Goal: Task Accomplishment & Management: Manage account settings

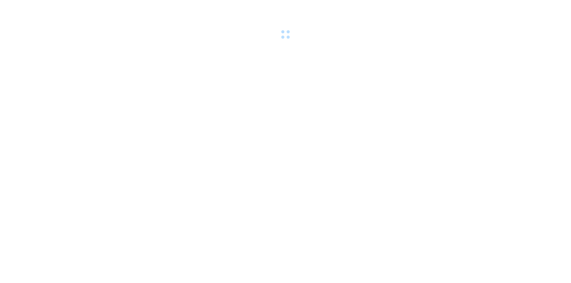
click at [516, 10] on div at bounding box center [285, 20] width 571 height 41
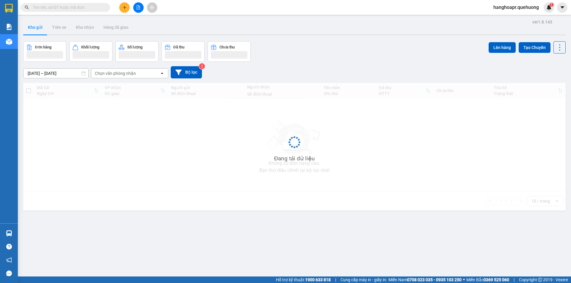
click at [518, 14] on div "Kết quả tìm kiếm ( 0 ) Bộ lọc No Data hanghoapr.quehuong 1" at bounding box center [285, 7] width 571 height 15
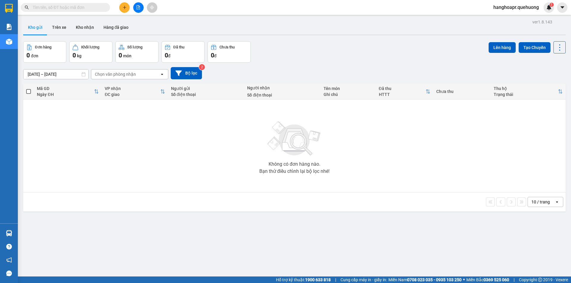
click at [516, 7] on span "hanghoapr.quehuong" at bounding box center [515, 7] width 55 height 7
click at [508, 19] on span "Đăng xuất" at bounding box center [518, 18] width 43 height 7
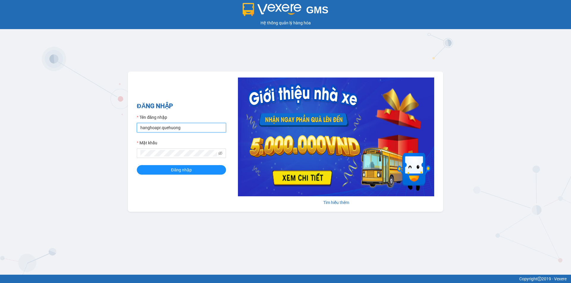
click at [170, 127] on input "hanghoapr.quehuong" at bounding box center [181, 128] width 89 height 10
type input "hoadukhanh.quehuong"
click at [183, 172] on span "Đăng nhập" at bounding box center [181, 170] width 21 height 7
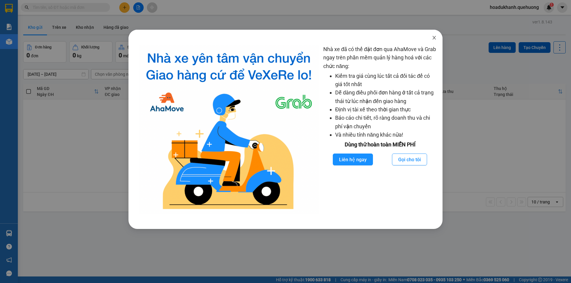
click at [432, 38] on icon "close" at bounding box center [433, 37] width 5 height 5
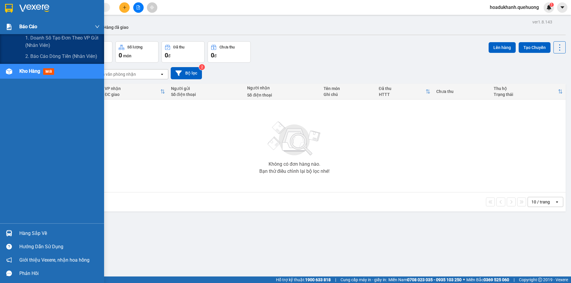
click at [5, 28] on div at bounding box center [9, 27] width 10 height 10
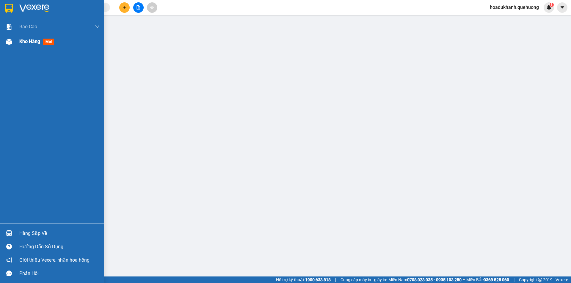
click at [29, 43] on span "Kho hàng" at bounding box center [29, 42] width 21 height 6
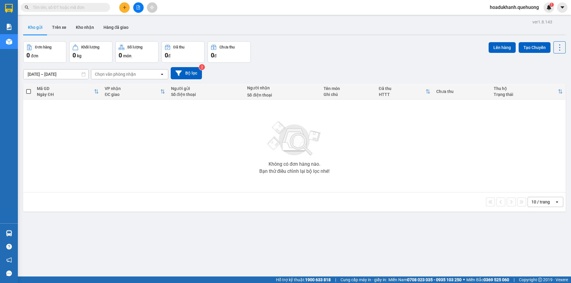
click at [516, 12] on div "hoadukhanh.quehuong 1" at bounding box center [519, 7] width 69 height 10
click at [516, 7] on span "hoadukhanh.quehuong" at bounding box center [514, 7] width 59 height 7
click at [505, 21] on span "Đăng xuất" at bounding box center [516, 18] width 47 height 7
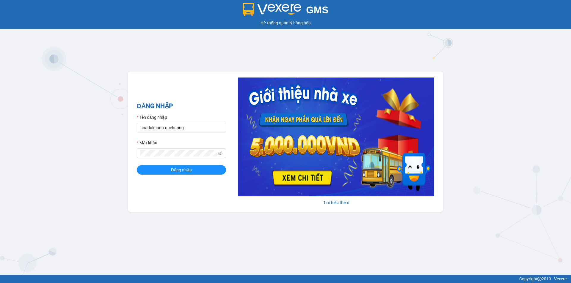
click at [170, 134] on form "Tên đăng nhập hoadukhanh.quehuong Mật khẩu Đăng nhập" at bounding box center [181, 144] width 89 height 61
click at [181, 127] on input "hoadukhanh.quehuong" at bounding box center [181, 128] width 89 height 10
type input "hanghoapr.quehuong"
click at [166, 168] on button "Đăng nhập" at bounding box center [181, 170] width 89 height 10
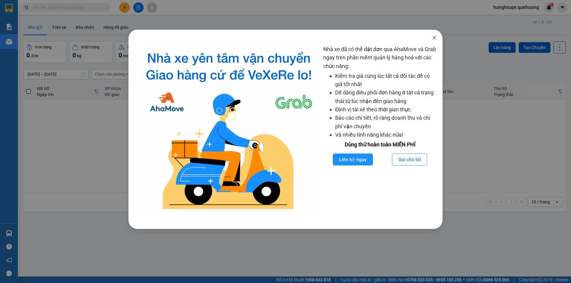
click at [436, 38] on icon "close" at bounding box center [433, 37] width 5 height 5
